Goal: Navigation & Orientation: Find specific page/section

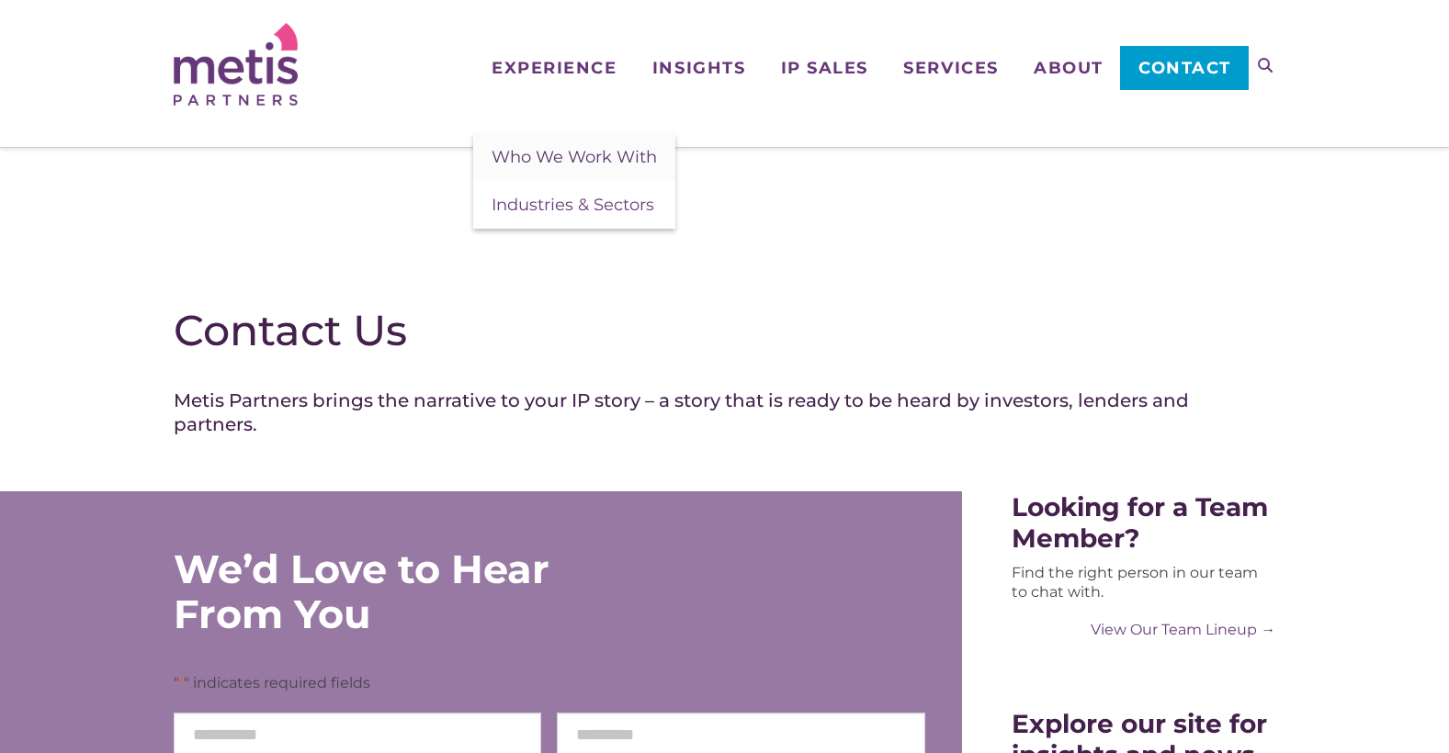
click at [571, 153] on span "Who We Work With" at bounding box center [573, 157] width 165 height 20
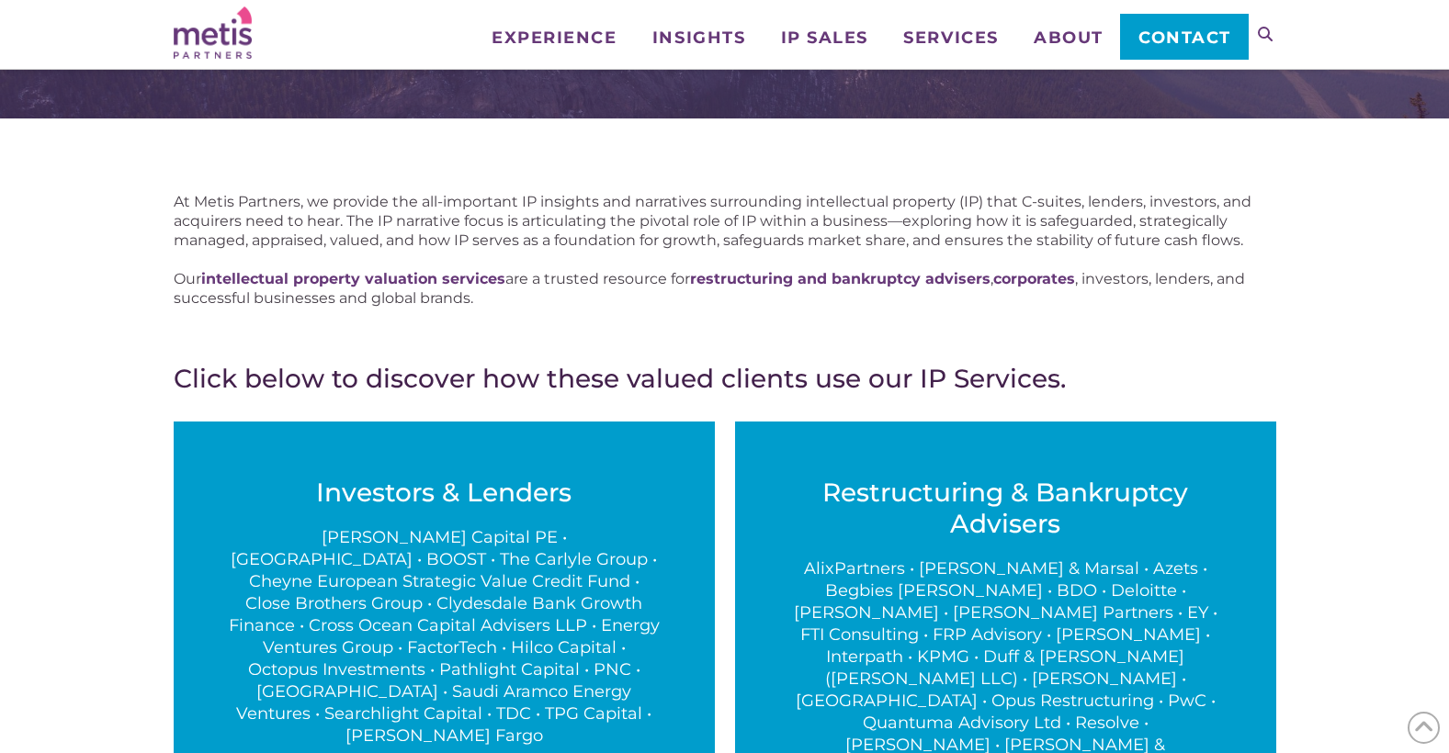
scroll to position [92, 0]
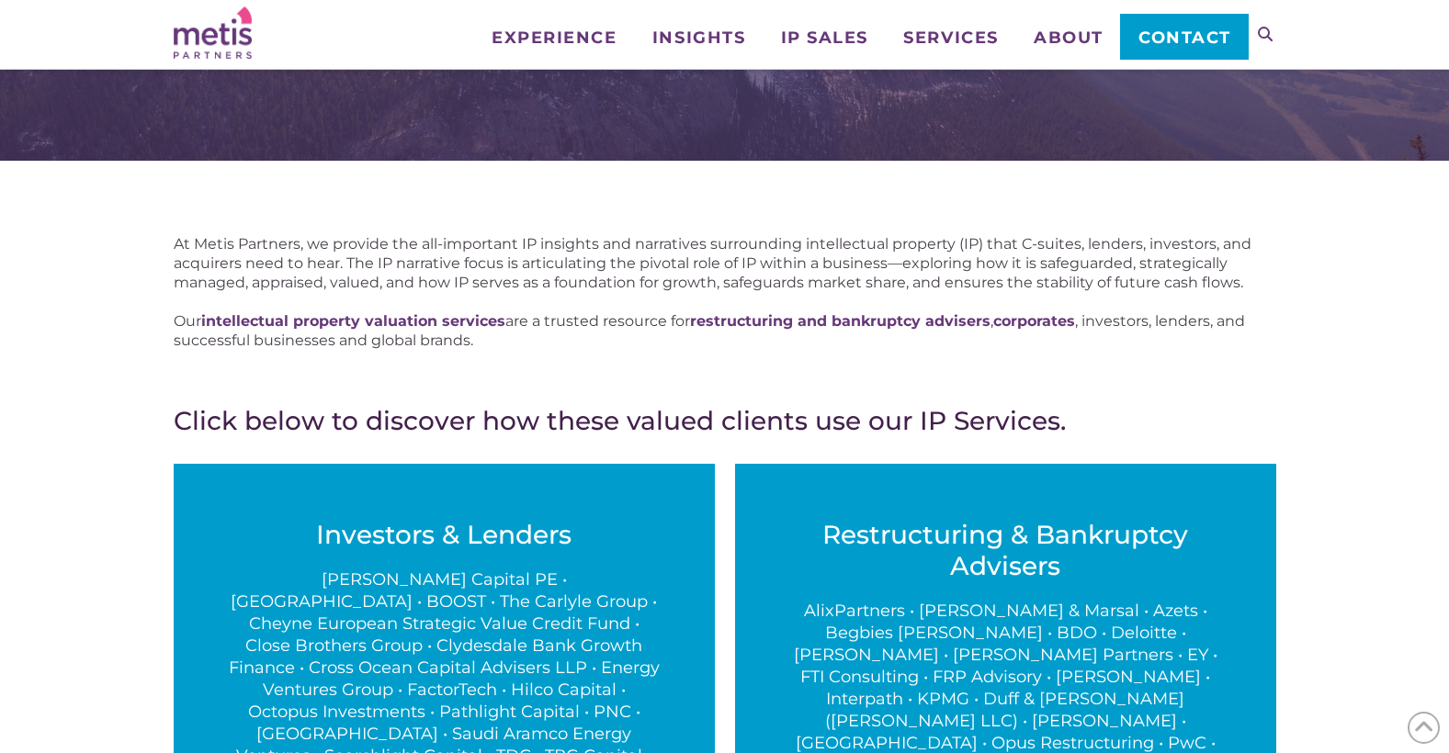
click at [1169, 37] on span "Contact" at bounding box center [1184, 37] width 93 height 17
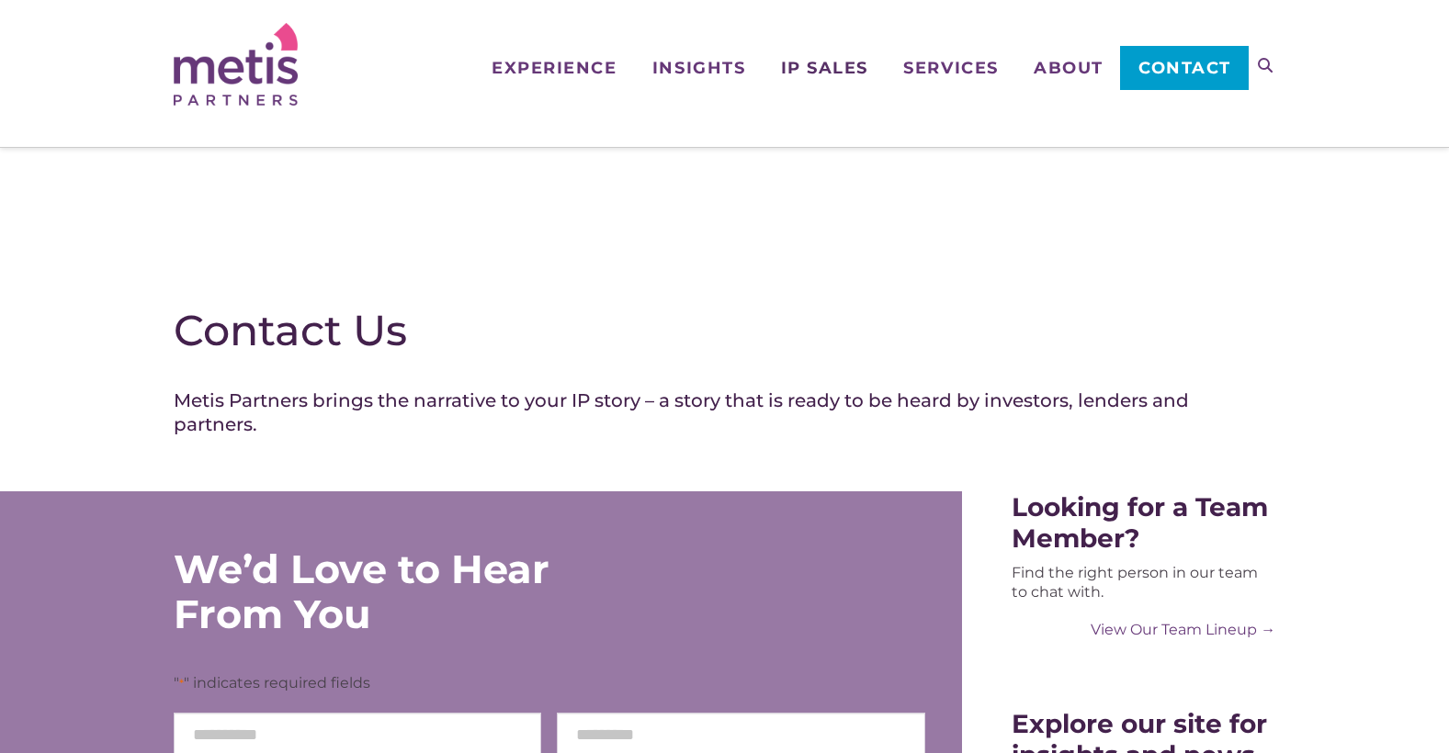
click at [807, 69] on span "IP Sales" at bounding box center [824, 68] width 87 height 17
click at [842, 153] on span "IP Assets Sold" at bounding box center [838, 157] width 115 height 20
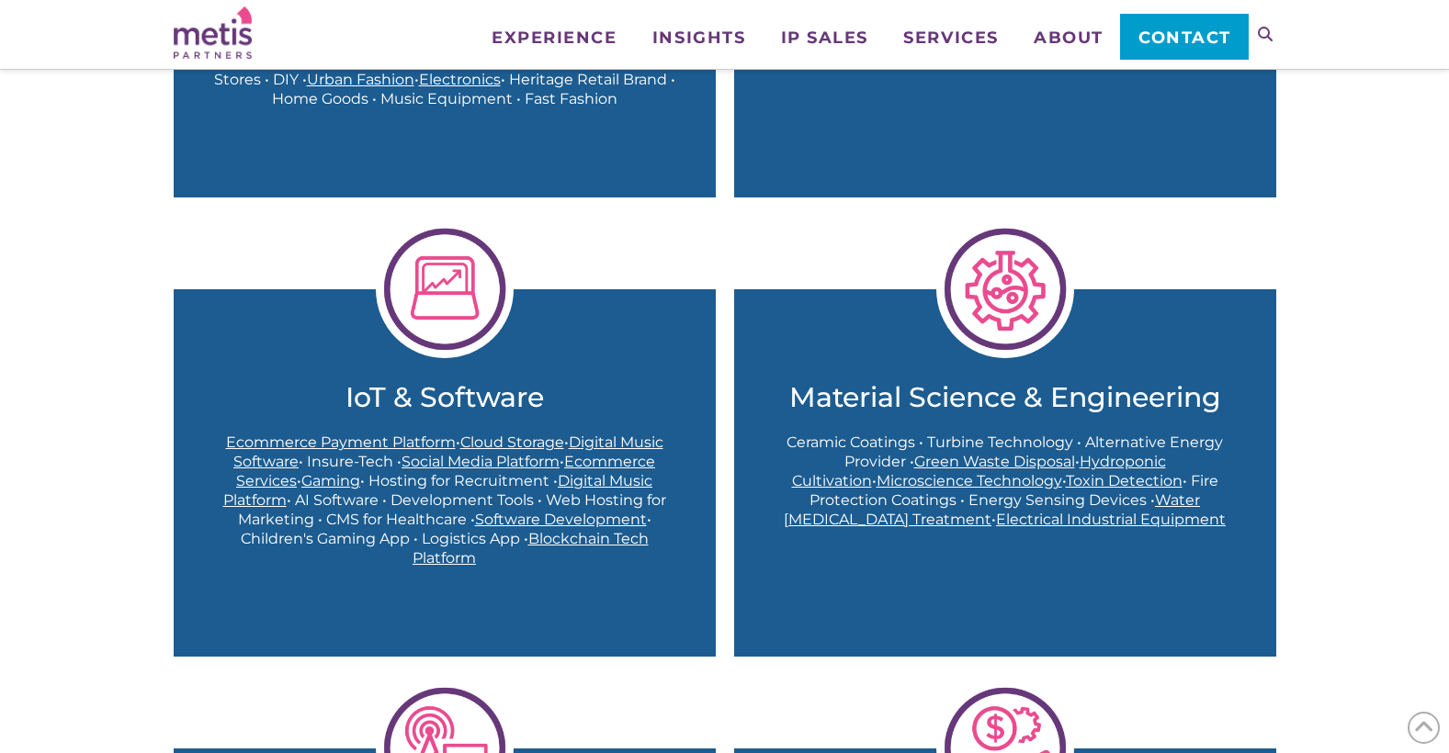
scroll to position [919, 0]
